Goal: Task Accomplishment & Management: Manage account settings

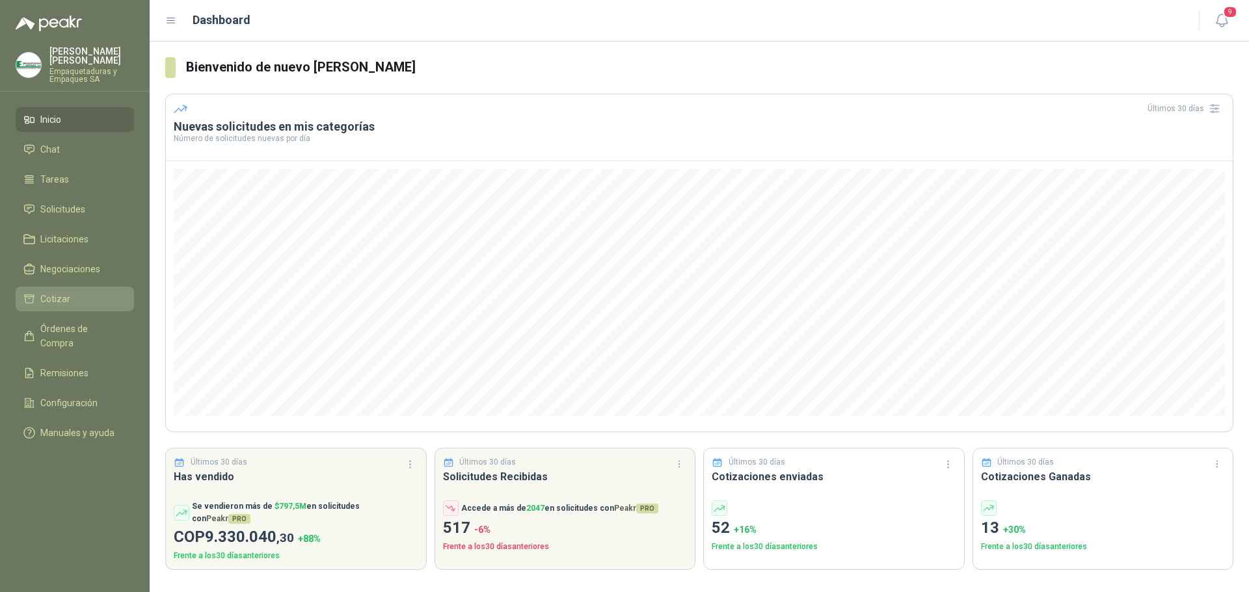
click at [73, 300] on li "Cotizar" at bounding box center [74, 299] width 103 height 14
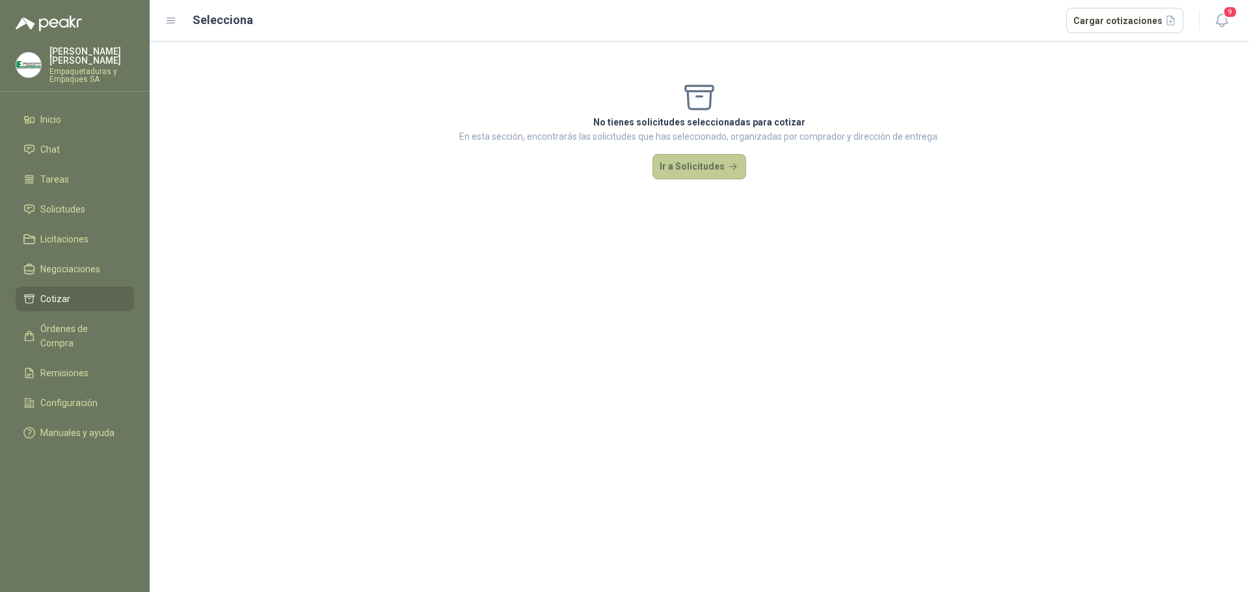
click at [693, 165] on button "Ir a Solicitudes" at bounding box center [699, 167] width 94 height 26
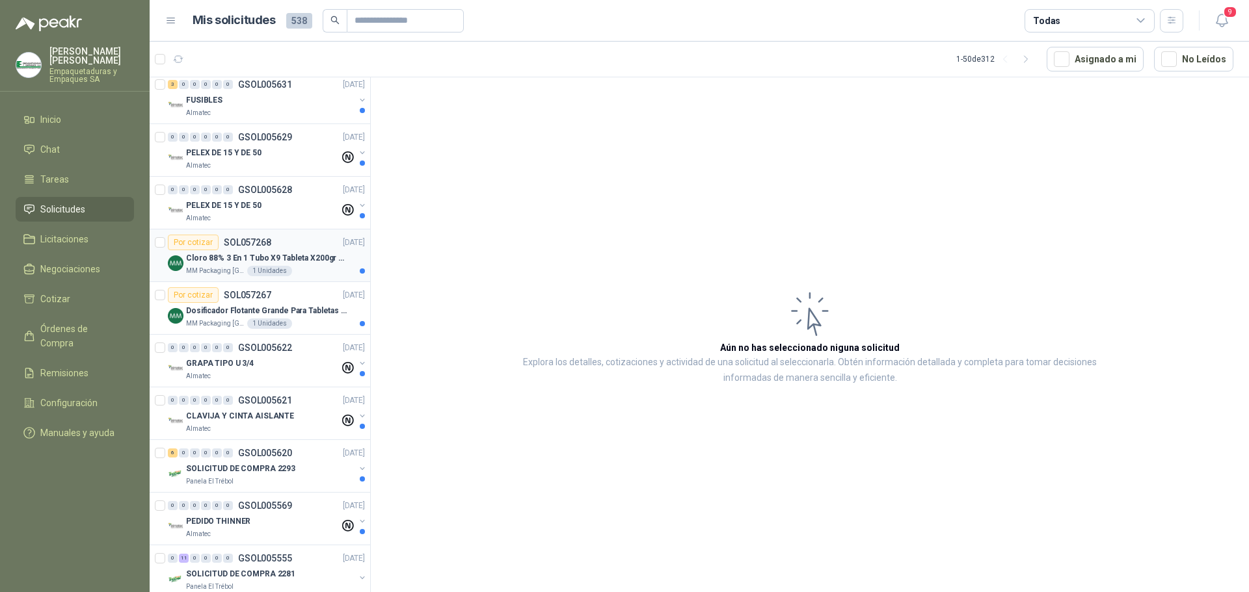
scroll to position [130, 0]
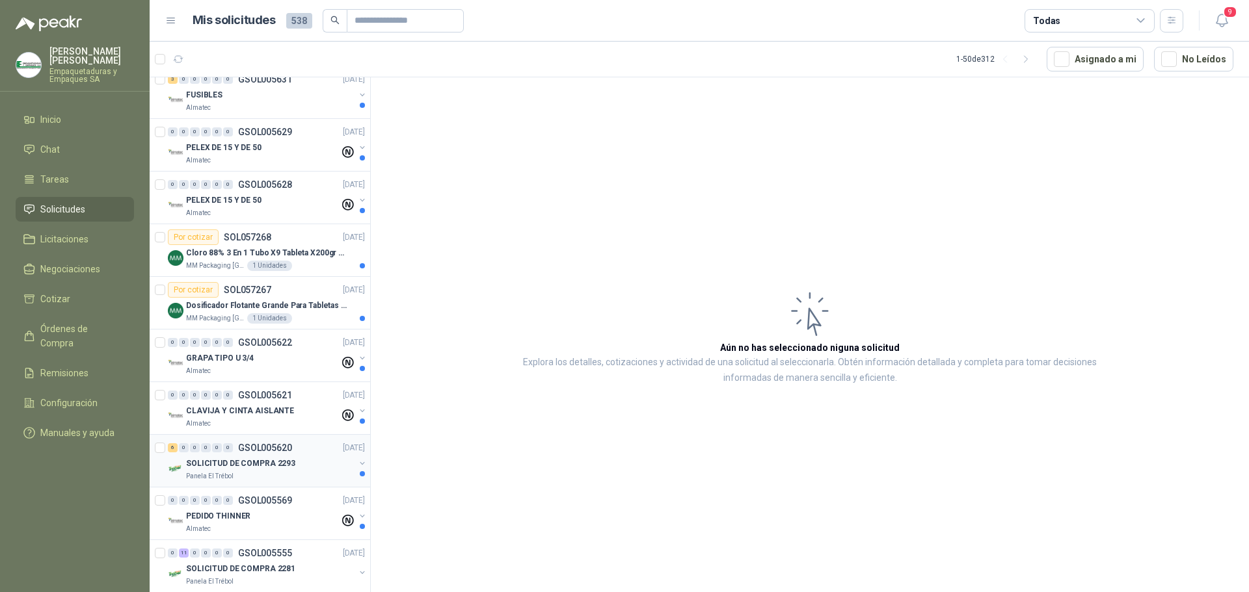
click at [288, 455] on div "6 0 0 0 0 0 GSOL005620 [DATE]" at bounding box center [268, 448] width 200 height 16
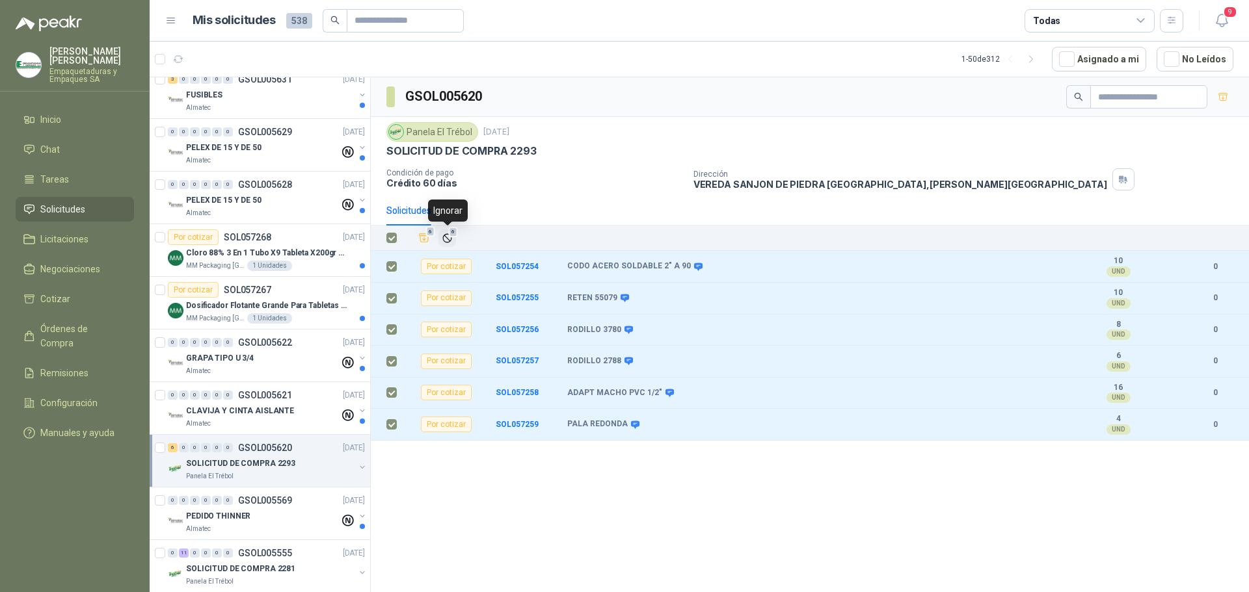
click at [451, 239] on icon "Ignorar" at bounding box center [447, 238] width 8 height 8
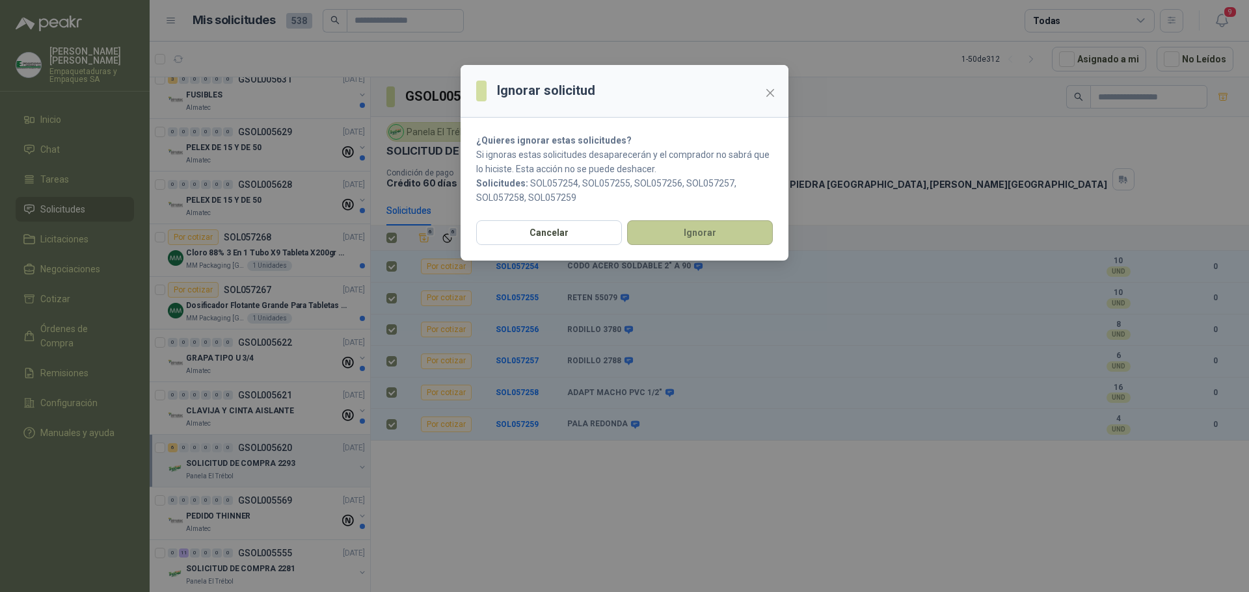
click at [663, 224] on button "Ignorar" at bounding box center [700, 232] width 146 height 25
